Goal: Task Accomplishment & Management: Complete application form

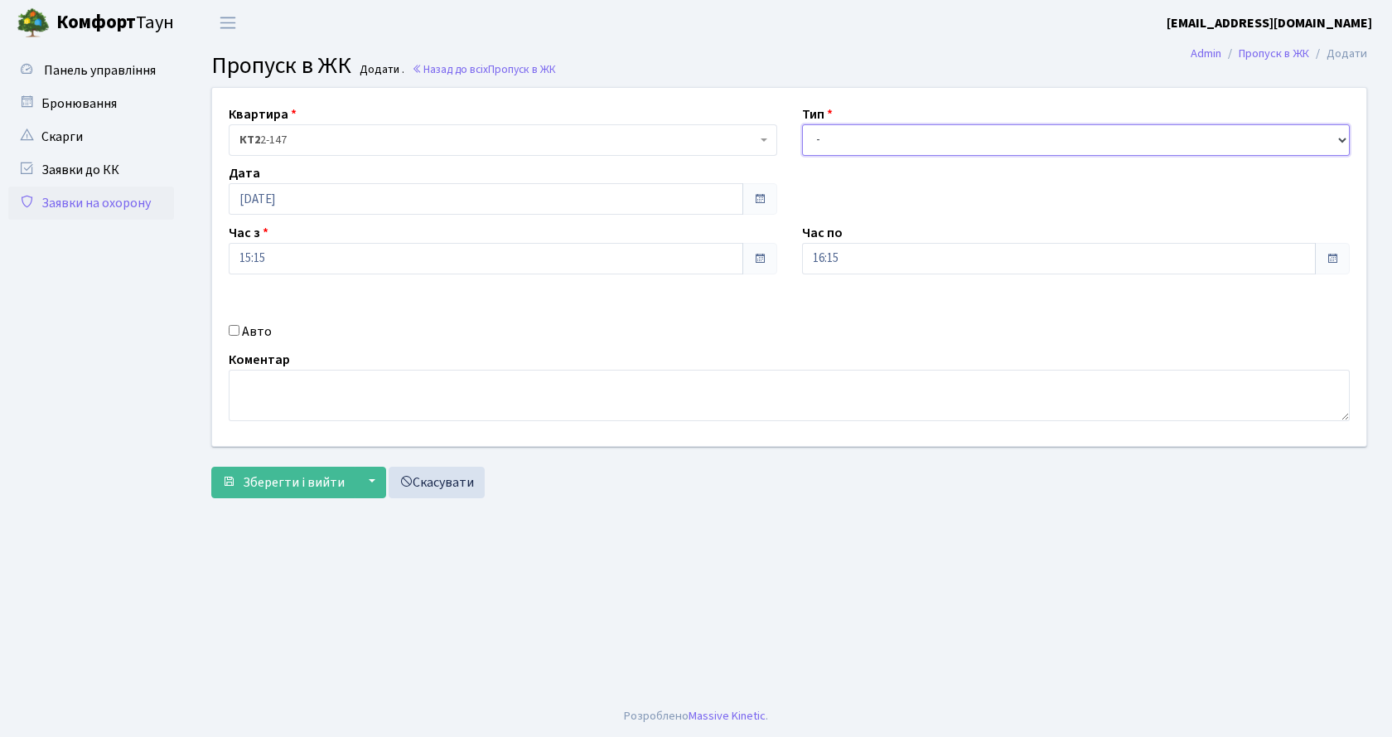
click at [879, 138] on select "- Доставка Таксі Гості Сервіс" at bounding box center [1076, 139] width 549 height 31
click at [802, 124] on select "- Доставка Таксі Гості Сервіс" at bounding box center [1076, 139] width 549 height 31
click at [929, 140] on select "- Доставка Таксі Гості Сервіс" at bounding box center [1076, 139] width 549 height 31
select select "2"
click at [802, 124] on select "- Доставка Таксі Гості Сервіс" at bounding box center [1076, 139] width 549 height 31
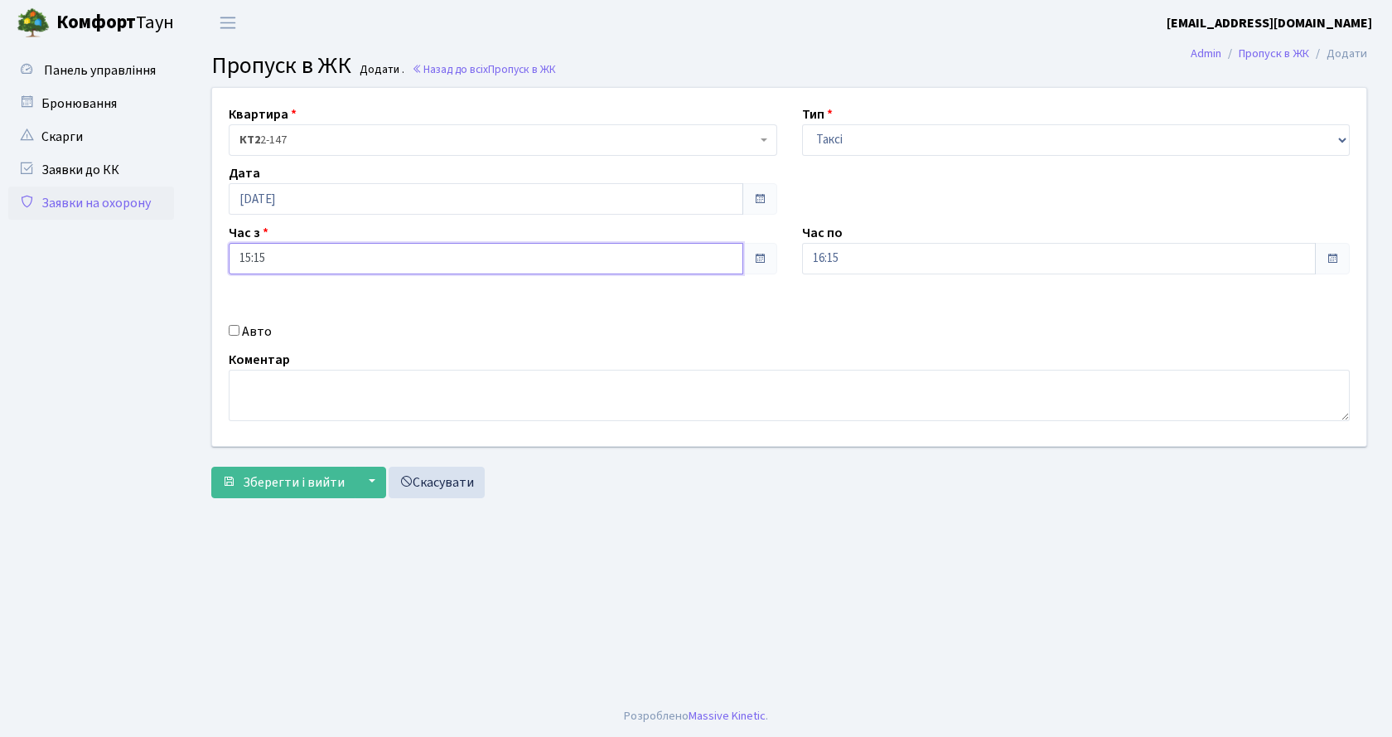
click at [372, 255] on input "15:15" at bounding box center [486, 258] width 515 height 31
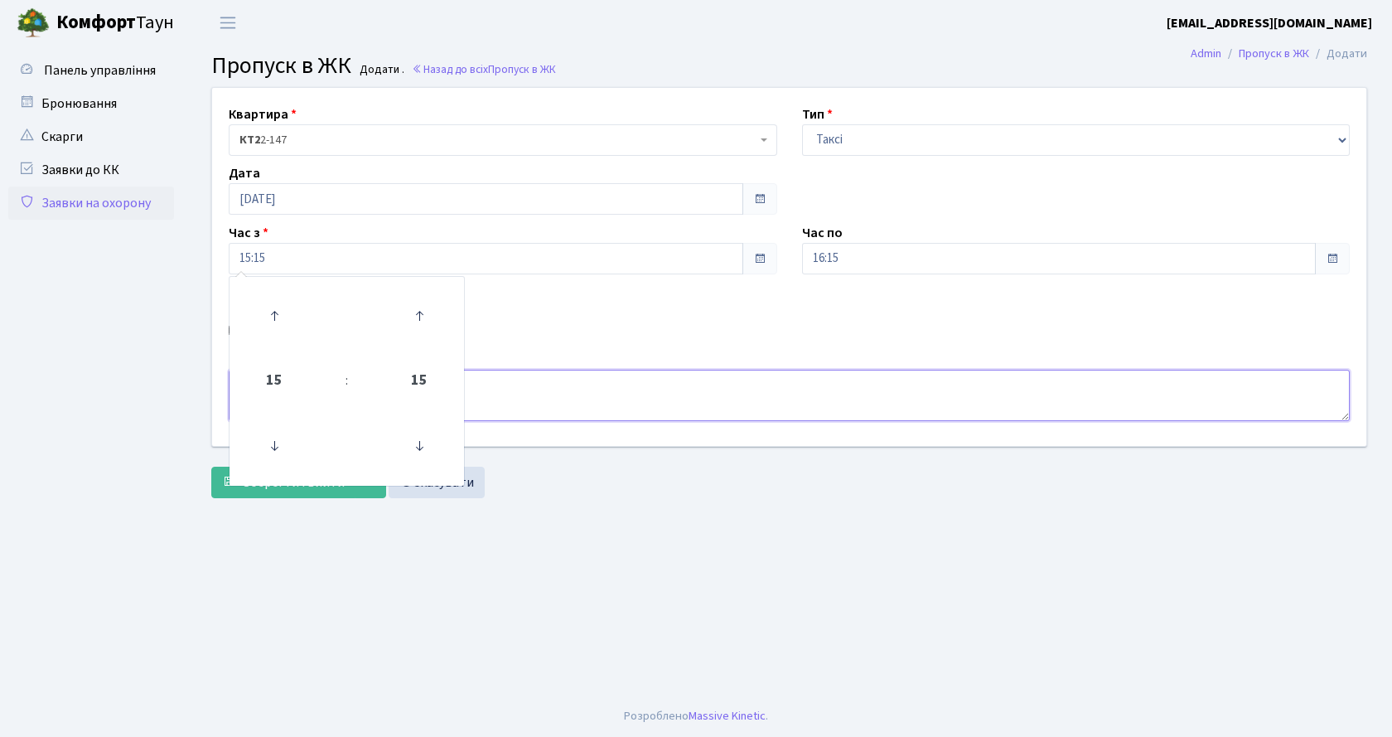
click at [569, 370] on textarea at bounding box center [789, 395] width 1121 height 51
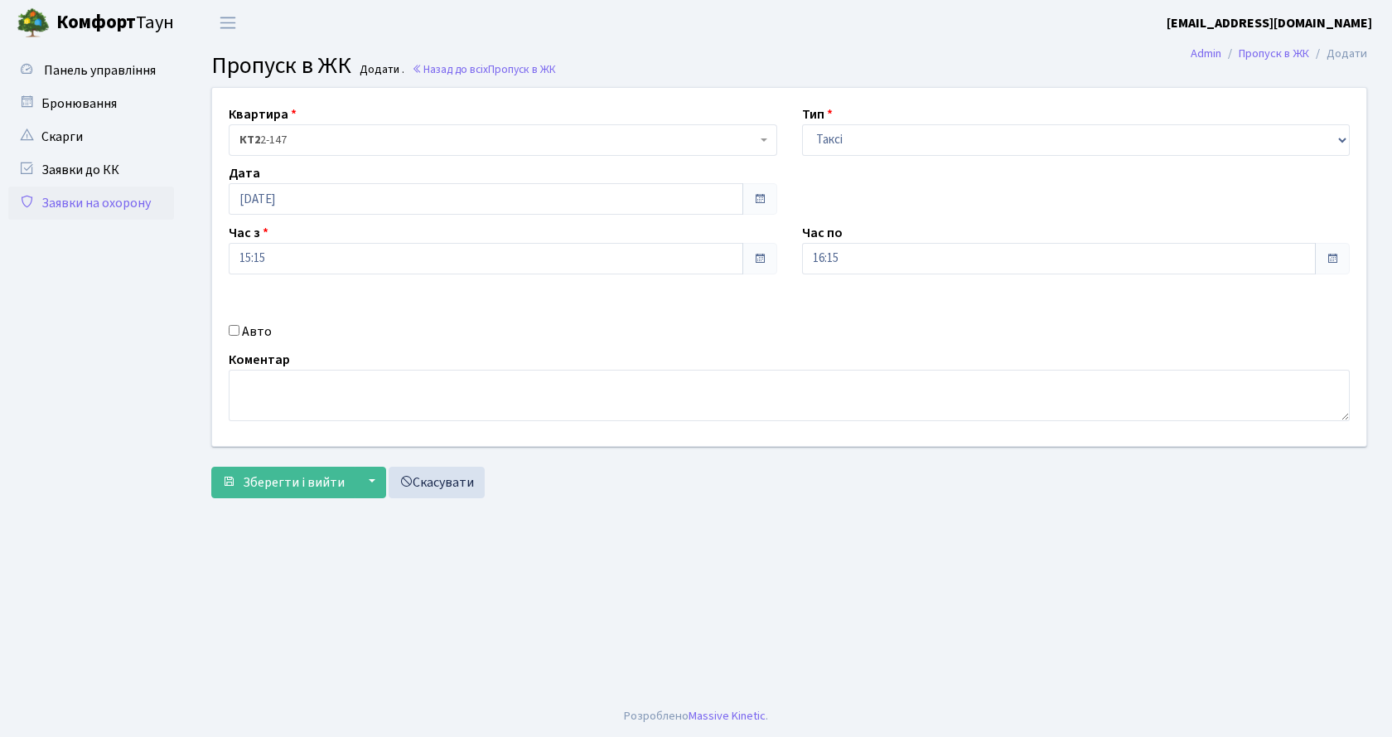
click at [231, 319] on div "Квартира <b>КТ2</b>&nbsp;&nbsp;&nbsp;2-147 КТ2 2-147 Тип - Доставка Таксі Гості…" at bounding box center [789, 267] width 1179 height 358
click at [234, 327] on input "Авто" at bounding box center [234, 330] width 11 height 11
checkbox input "true"
click at [959, 323] on input "text" at bounding box center [1076, 317] width 549 height 31
click at [853, 327] on input "аа" at bounding box center [1076, 317] width 549 height 31
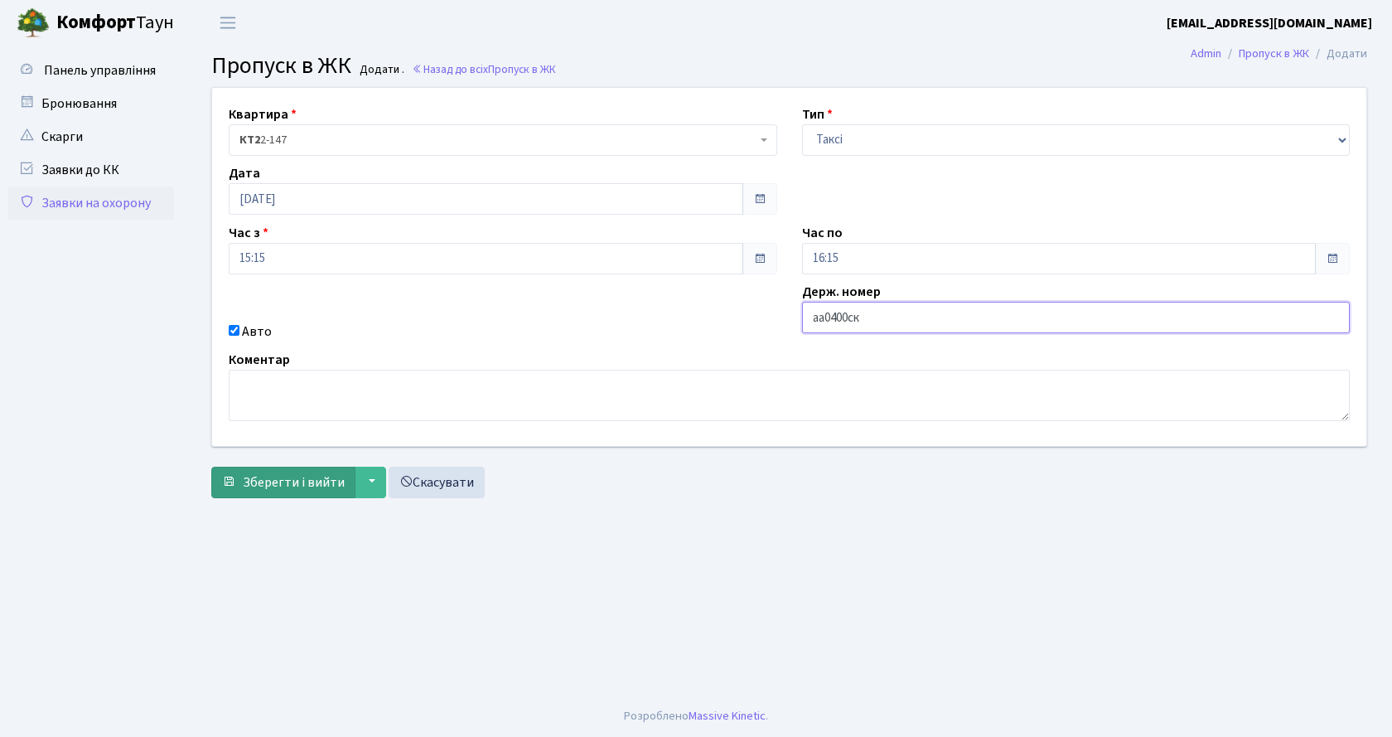
type input "аа0400ск"
click at [285, 486] on span "Зберегти і вийти" at bounding box center [294, 482] width 102 height 18
